Goal: Information Seeking & Learning: Learn about a topic

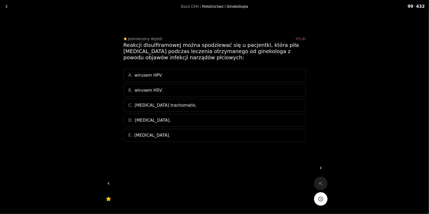
click at [168, 119] on span "[MEDICAL_DATA]." at bounding box center [153, 120] width 36 height 6
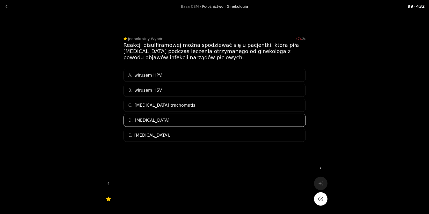
click at [322, 200] on icon "Na pewno?" at bounding box center [320, 199] width 5 height 5
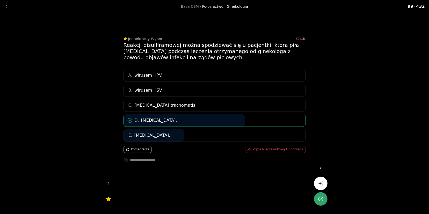
click at [322, 167] on icon at bounding box center [320, 168] width 5 height 5
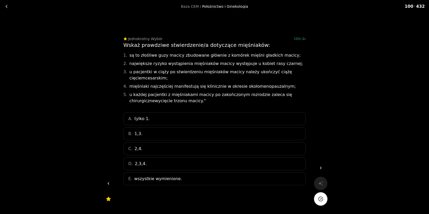
click at [147, 142] on div "C. 2,4." at bounding box center [215, 148] width 182 height 13
click at [325, 196] on button "Na pewno?" at bounding box center [320, 198] width 13 height 13
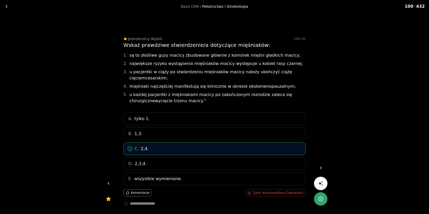
click at [319, 164] on link at bounding box center [320, 167] width 13 height 13
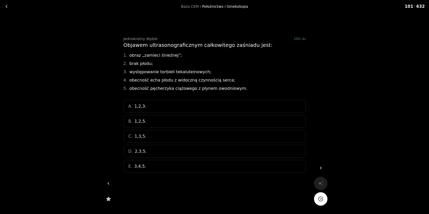
click at [144, 105] on div "A. 1,2,3." at bounding box center [215, 106] width 182 height 13
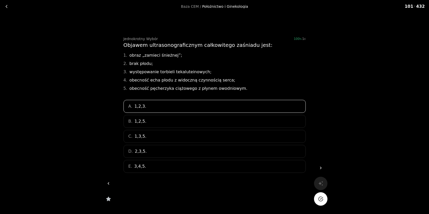
click at [323, 201] on icon "Na pewno?" at bounding box center [320, 199] width 5 height 5
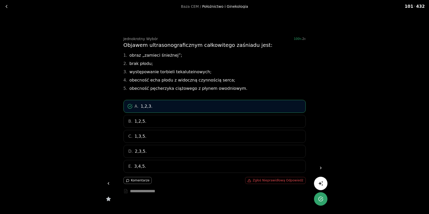
click at [321, 166] on icon at bounding box center [320, 168] width 5 height 5
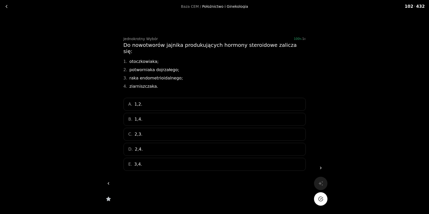
click at [139, 135] on div "A. 1,2. B. 1,4. C. 2,3. D. 2,4. E. 3,4." at bounding box center [215, 134] width 182 height 73
click at [152, 143] on div "D. 2,4." at bounding box center [215, 149] width 182 height 13
click at [319, 198] on icon "Na pewno?" at bounding box center [321, 199] width 4 height 4
